Goal: Information Seeking & Learning: Learn about a topic

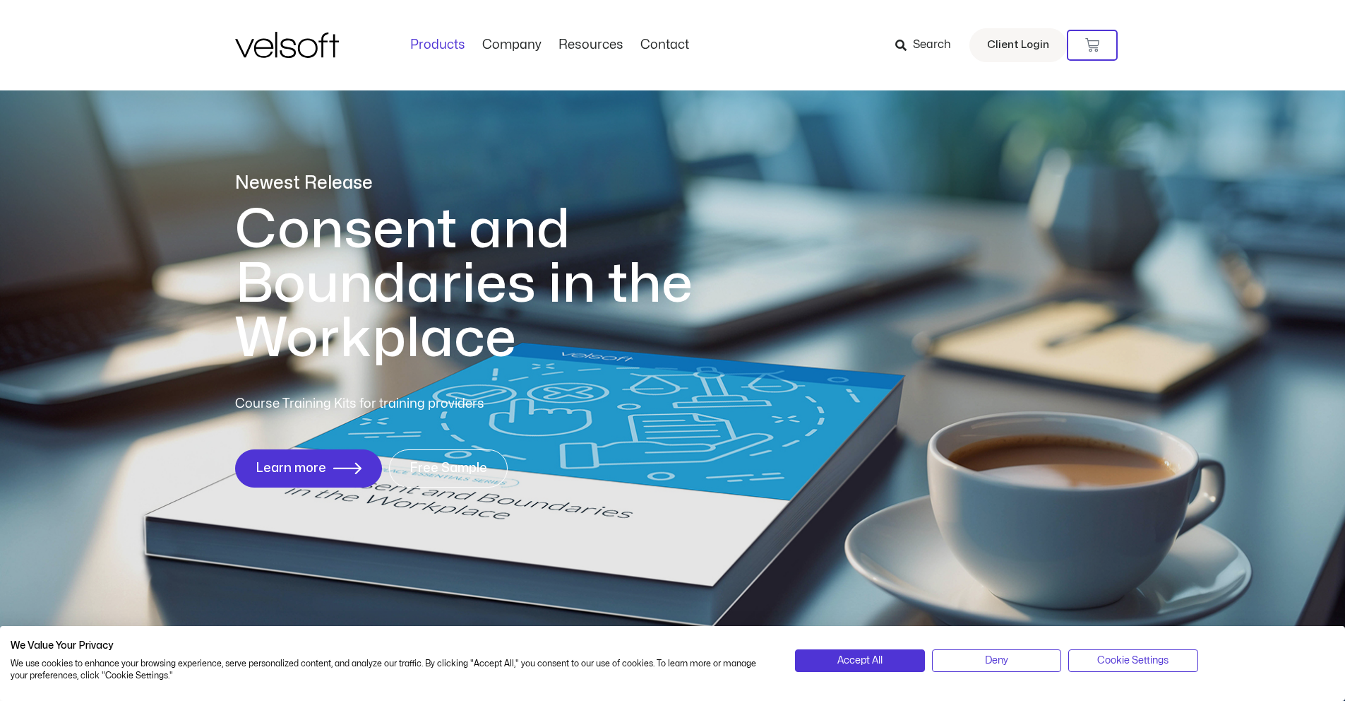
click at [436, 42] on link "Products" at bounding box center [438, 45] width 72 height 16
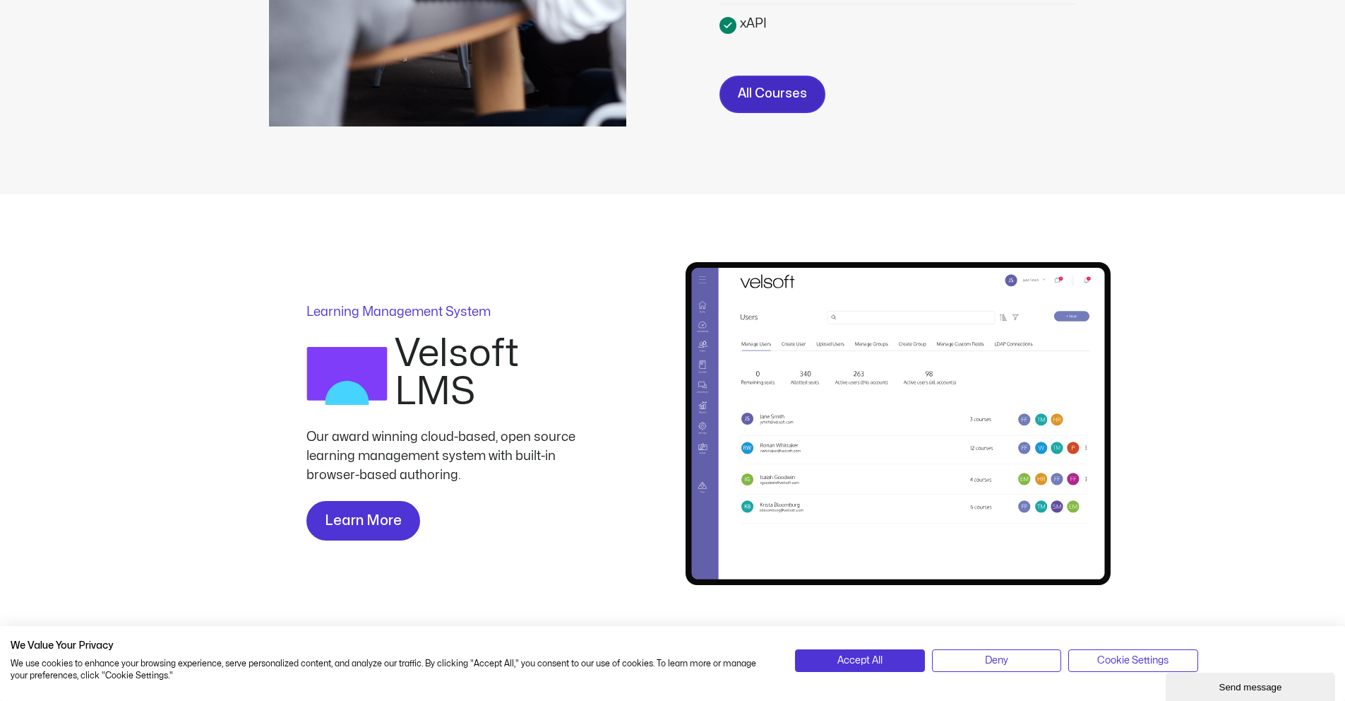
click at [804, 82] on link "All Courses" at bounding box center [773, 94] width 106 height 37
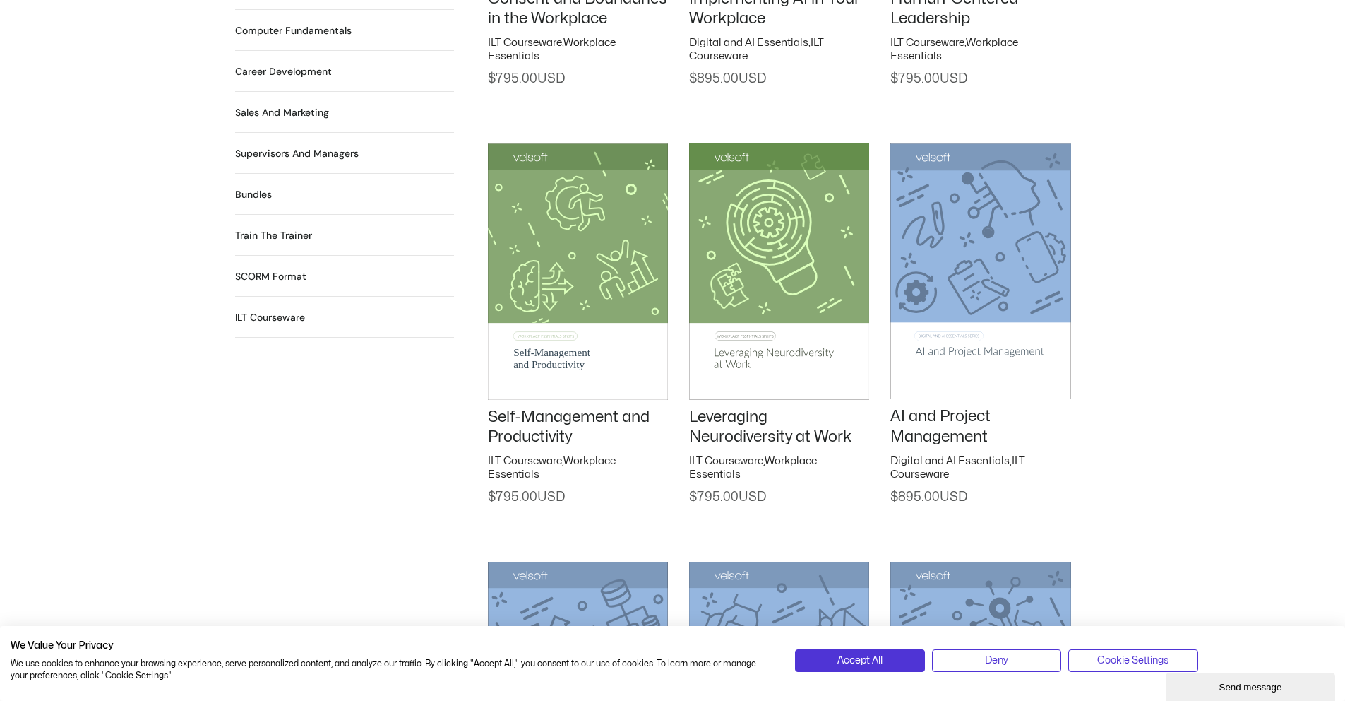
scroll to position [1183, 0]
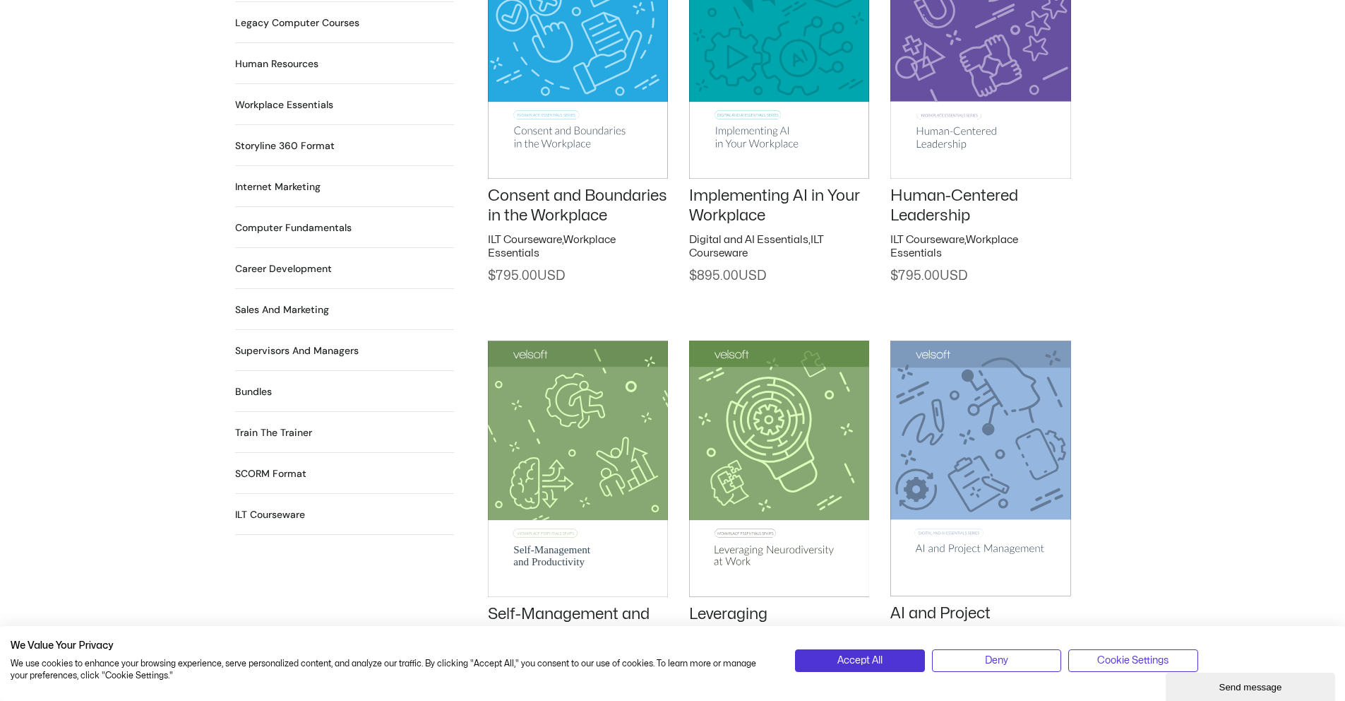
click at [763, 84] on img at bounding box center [779, 50] width 180 height 256
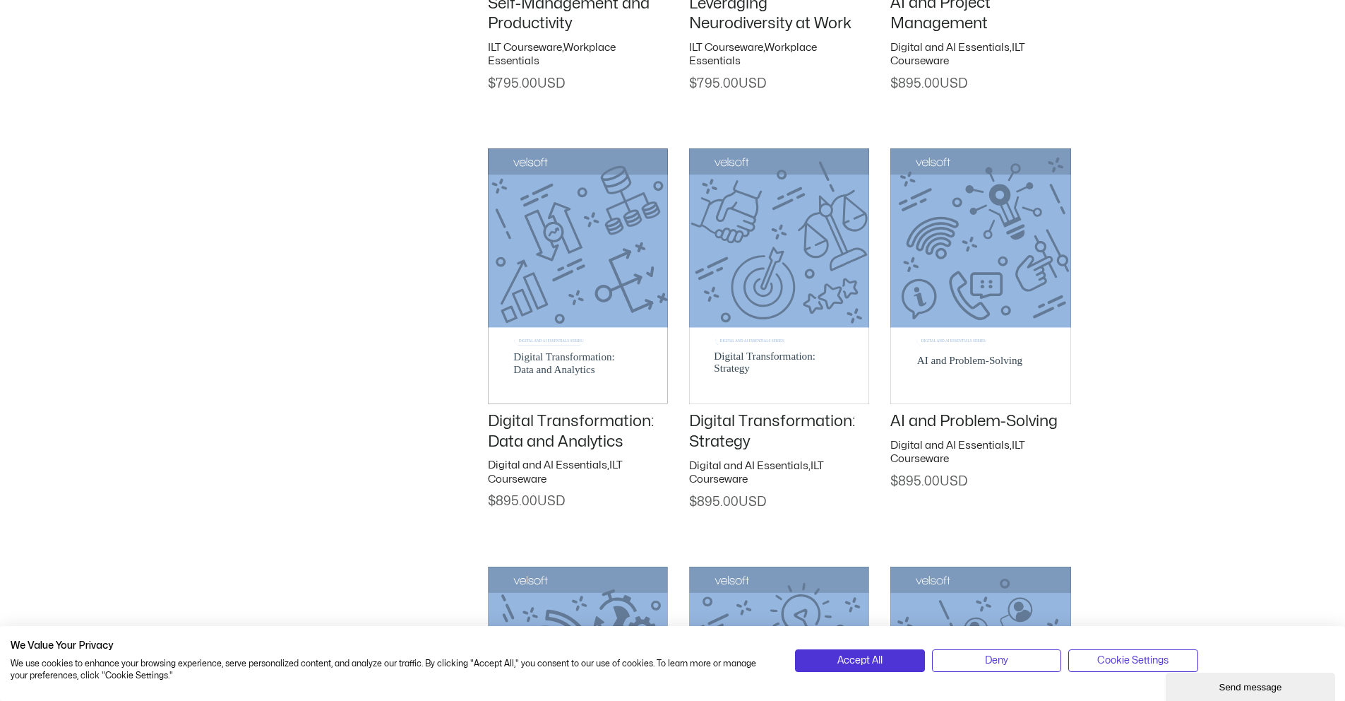
scroll to position [1760, 0]
